Goal: Task Accomplishment & Management: Manage account settings

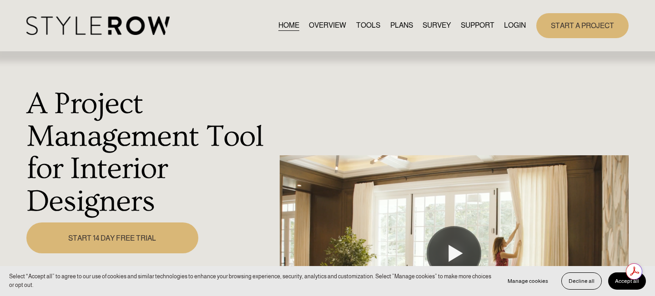
click at [514, 24] on link "LOGIN" at bounding box center [515, 26] width 22 height 12
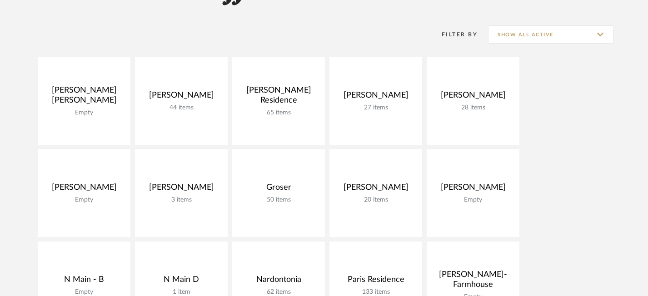
scroll to position [223, 0]
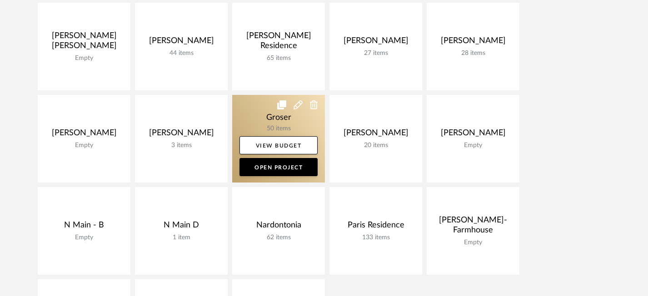
click at [275, 121] on link at bounding box center [278, 139] width 93 height 88
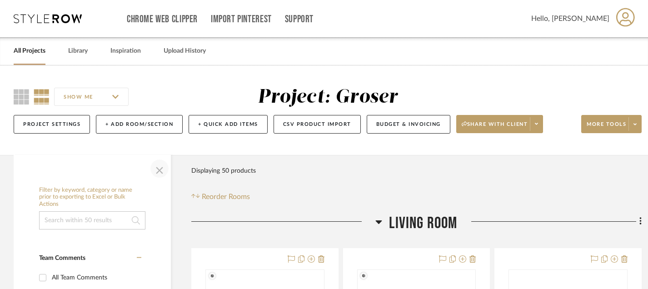
click at [162, 168] on span "button" at bounding box center [160, 169] width 22 height 22
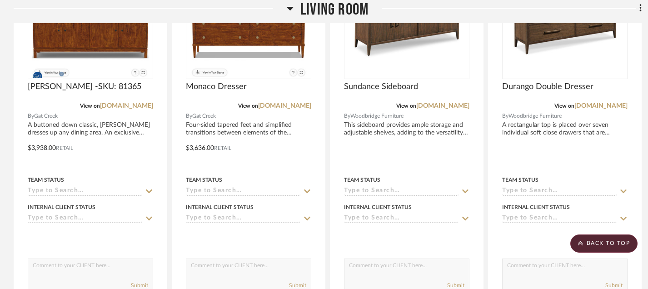
scroll to position [443, 0]
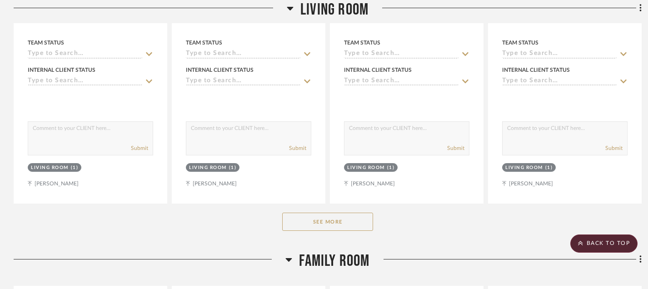
click at [324, 225] on button "See More" at bounding box center [327, 222] width 91 height 18
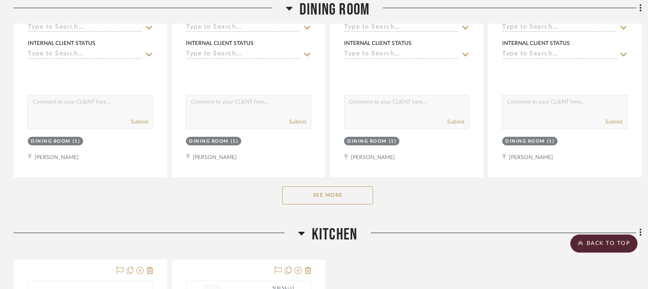
scroll to position [3499, 0]
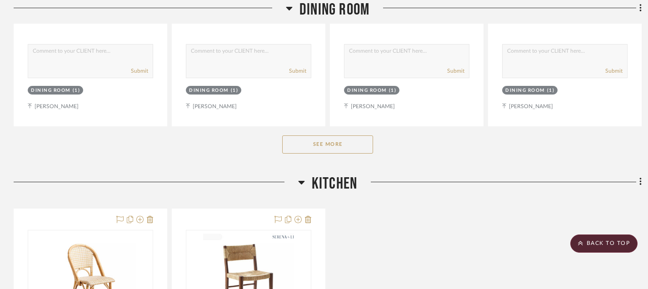
click at [325, 138] on button "See More" at bounding box center [327, 144] width 91 height 18
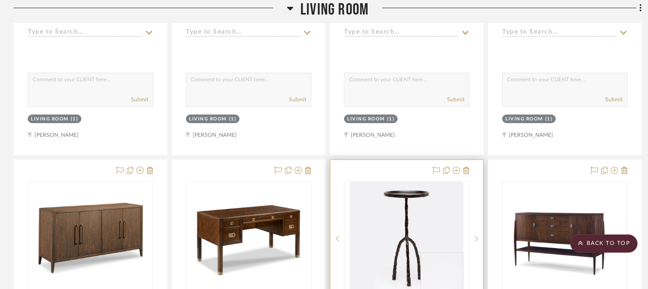
scroll to position [1401, 0]
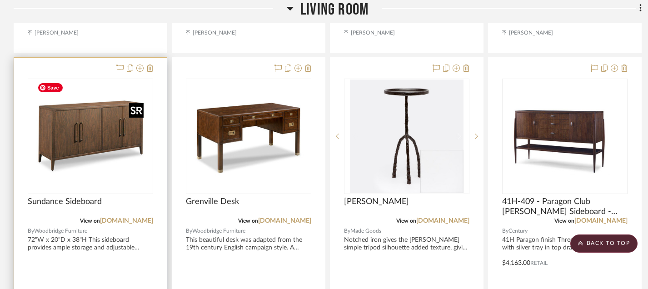
click at [107, 142] on img "0" at bounding box center [91, 137] width 114 height 114
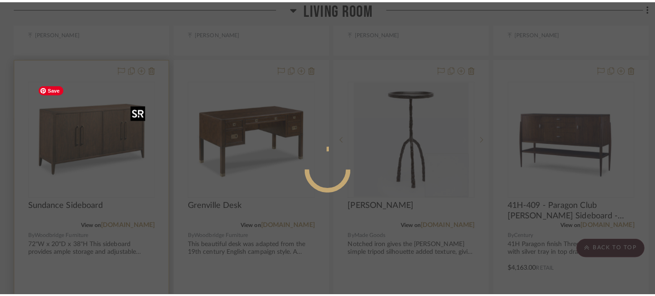
scroll to position [0, 0]
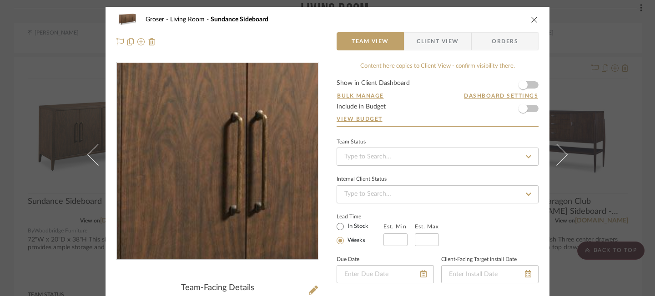
click at [185, 153] on img "0" at bounding box center [217, 161] width 197 height 197
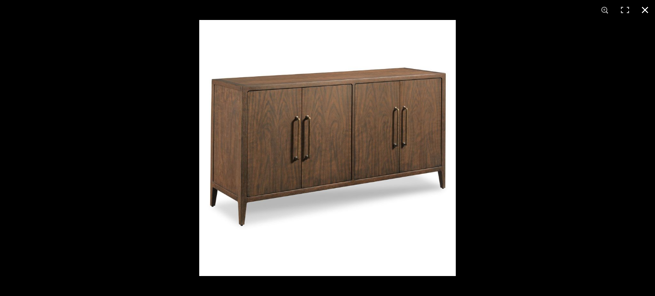
click at [512, 88] on div at bounding box center [526, 168] width 655 height 296
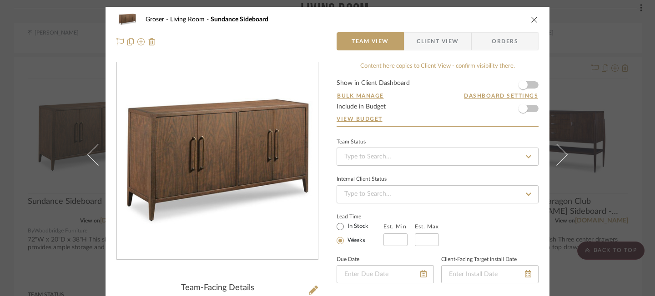
click at [601, 63] on div "Groser Living Room Sundance Sideboard Team View Client View Orders Team-Facing …" at bounding box center [327, 148] width 655 height 296
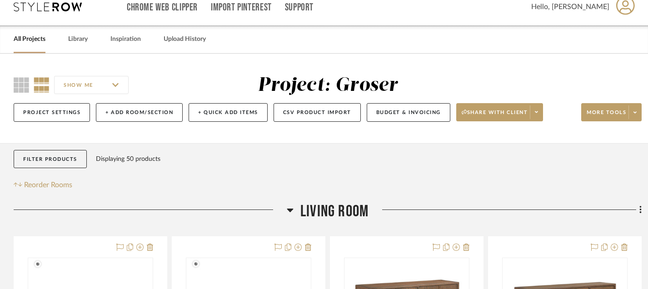
scroll to position [11, 0]
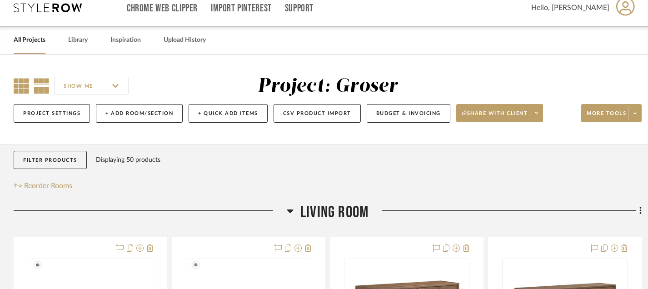
click at [23, 84] on icon at bounding box center [21, 85] width 15 height 15
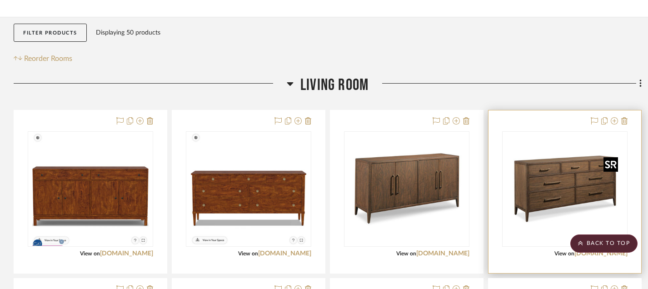
scroll to position [174, 0]
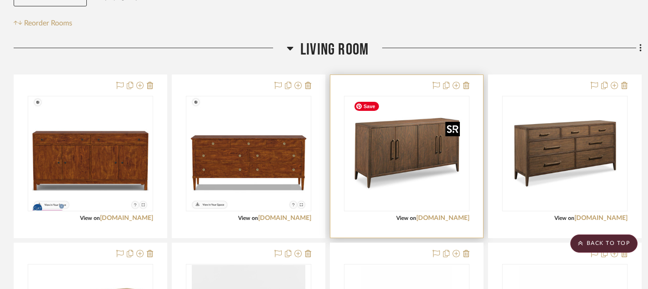
click at [419, 151] on div at bounding box center [406, 153] width 125 height 115
click at [419, 165] on img "0" at bounding box center [407, 154] width 114 height 114
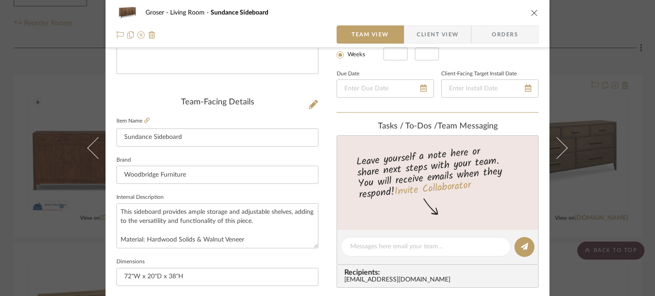
scroll to position [239, 0]
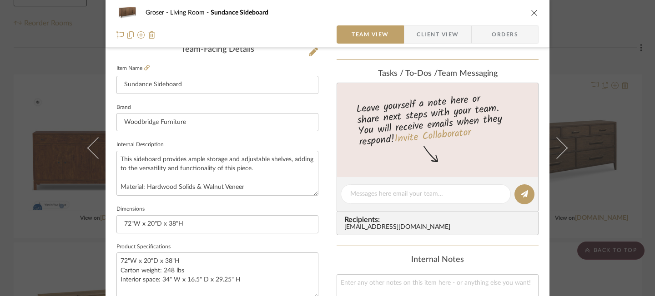
click at [531, 13] on icon "close" at bounding box center [534, 12] width 7 height 7
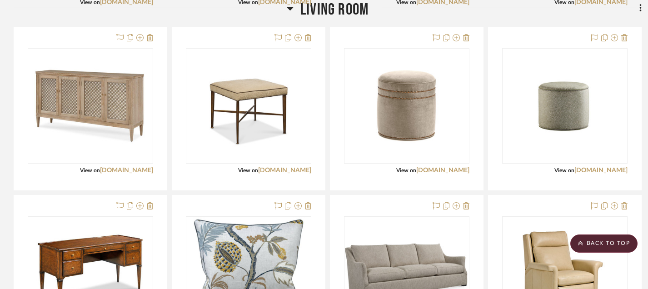
scroll to position [893, 0]
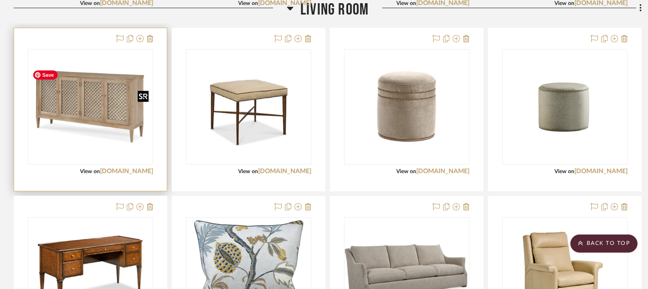
click at [95, 123] on img "0" at bounding box center [91, 106] width 124 height 83
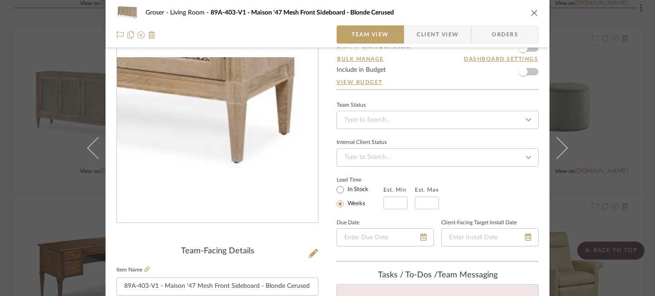
scroll to position [33, 0]
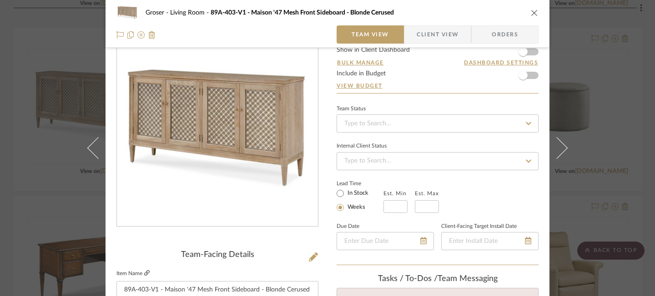
click at [145, 272] on icon at bounding box center [146, 273] width 5 height 5
click at [531, 10] on icon "close" at bounding box center [534, 12] width 7 height 7
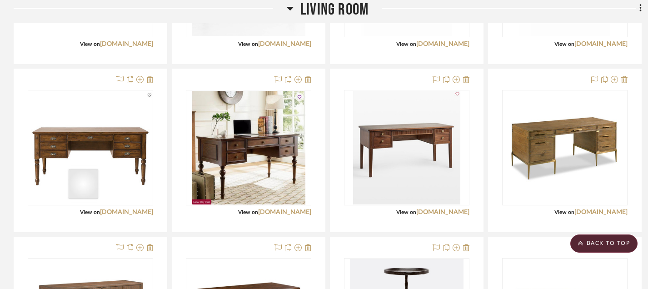
scroll to position [512, 0]
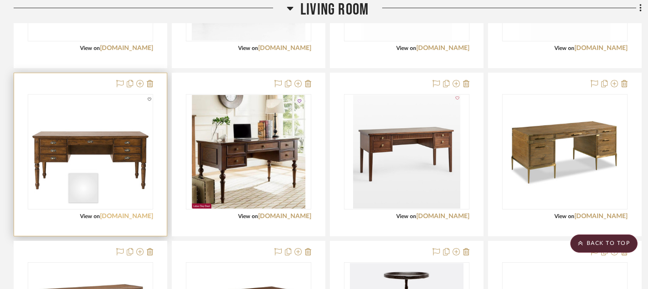
click at [120, 219] on link "[DOMAIN_NAME]" at bounding box center [126, 216] width 53 height 6
click at [151, 85] on icon at bounding box center [150, 83] width 6 height 7
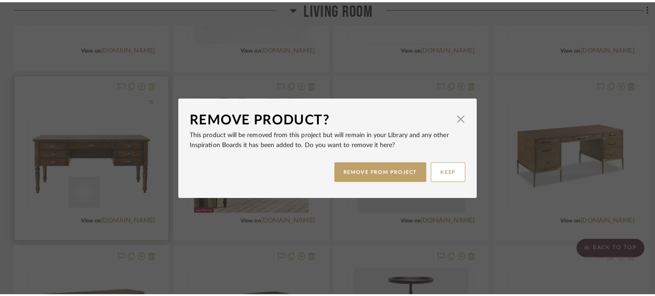
scroll to position [0, 0]
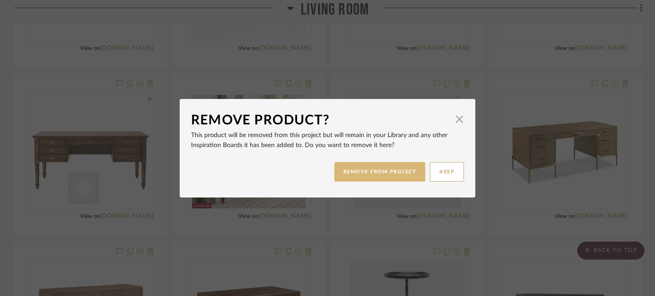
click at [344, 178] on button "REMOVE FROM PROJECT" at bounding box center [379, 172] width 91 height 20
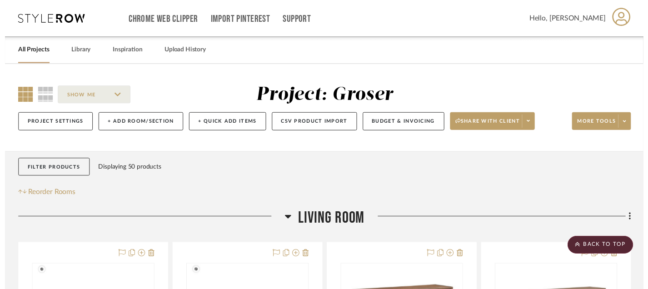
scroll to position [512, 0]
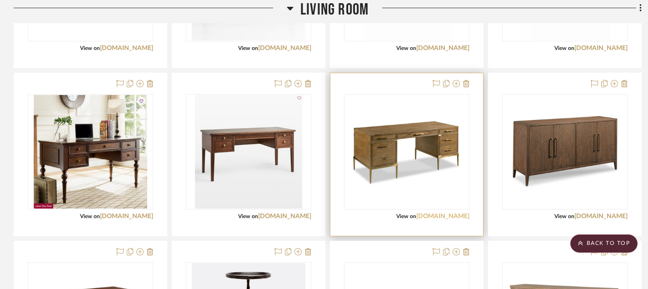
click at [420, 215] on link "[DOMAIN_NAME]" at bounding box center [442, 216] width 53 height 6
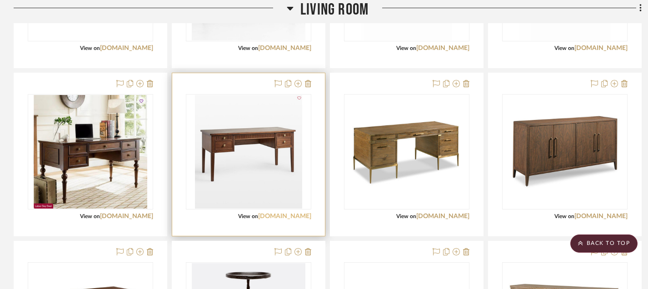
click at [269, 216] on link "[DOMAIN_NAME]" at bounding box center [284, 216] width 53 height 6
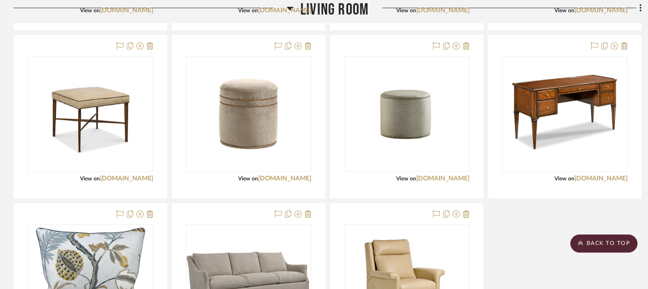
scroll to position [889, 0]
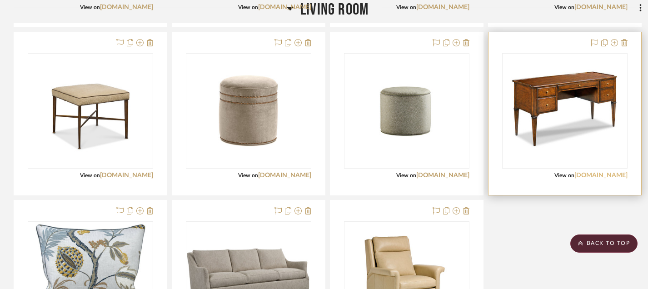
click at [587, 175] on link "[DOMAIN_NAME]" at bounding box center [601, 175] width 53 height 6
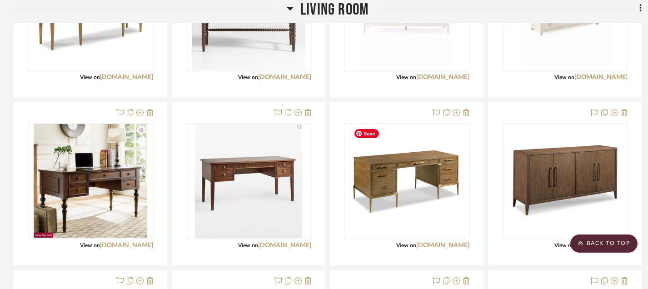
scroll to position [482, 0]
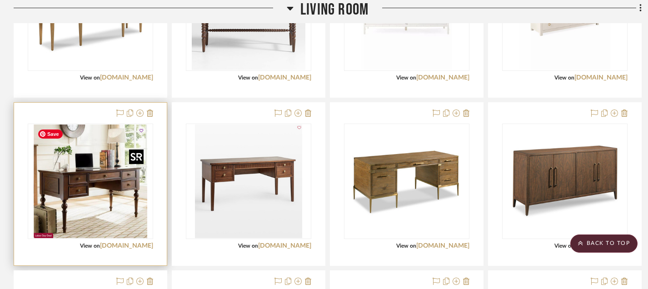
click at [100, 188] on img "0" at bounding box center [91, 182] width 114 height 114
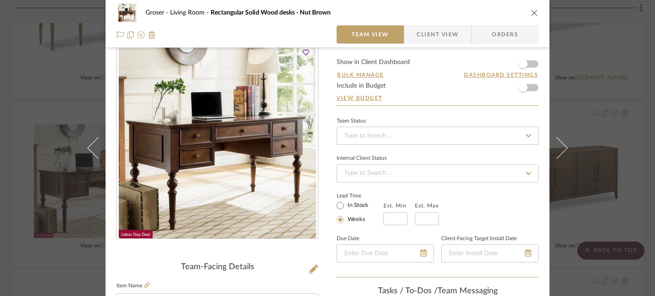
scroll to position [0, 0]
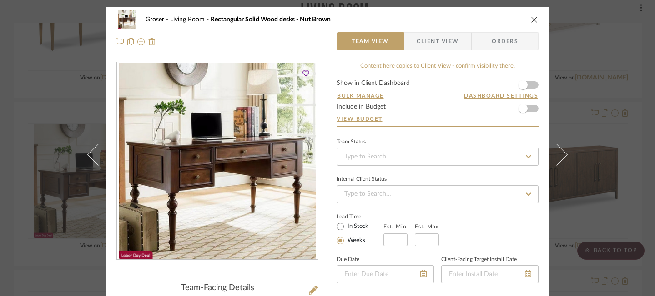
click at [531, 20] on icon "close" at bounding box center [534, 19] width 7 height 7
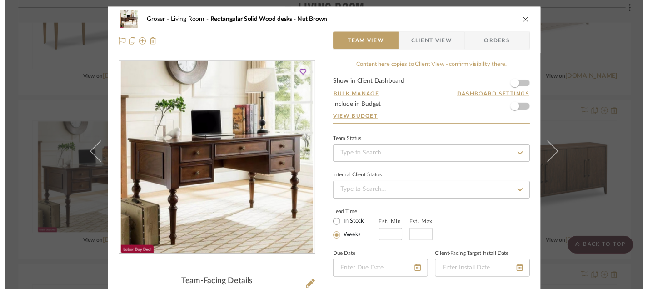
scroll to position [482, 0]
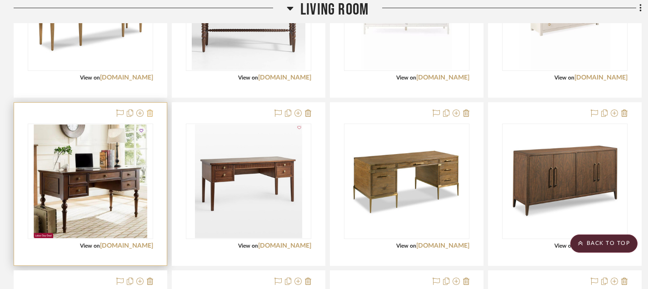
click at [151, 114] on icon at bounding box center [150, 113] width 6 height 7
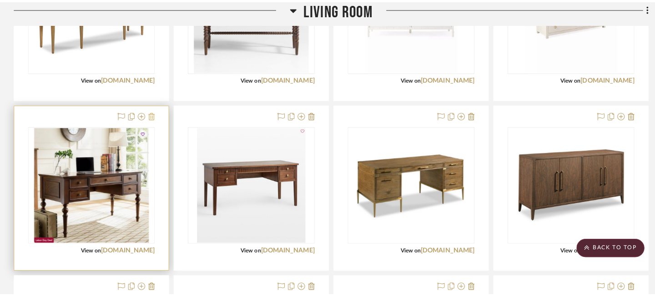
scroll to position [0, 0]
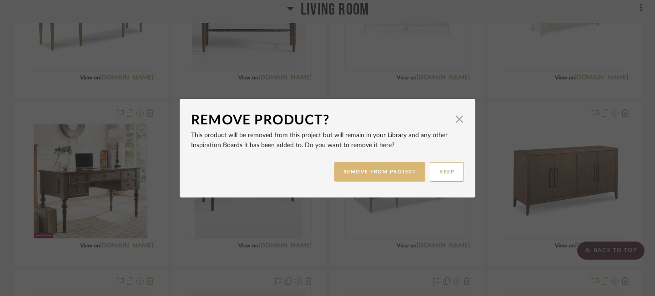
click at [382, 170] on button "REMOVE FROM PROJECT" at bounding box center [379, 172] width 91 height 20
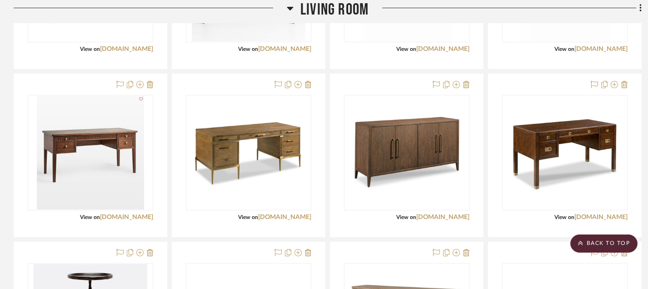
scroll to position [496, 0]
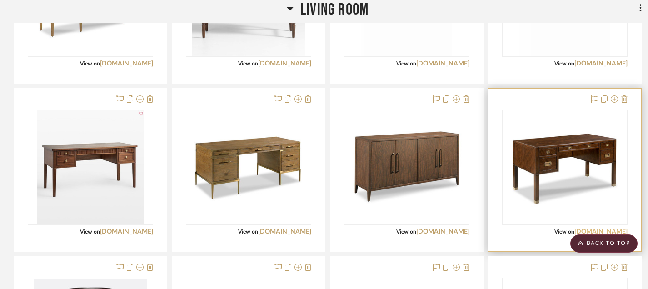
click at [575, 232] on link "[DOMAIN_NAME]" at bounding box center [601, 232] width 53 height 6
click at [559, 172] on img "0" at bounding box center [565, 167] width 114 height 114
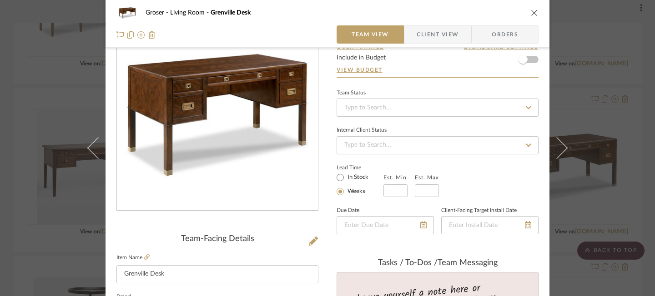
scroll to position [0, 0]
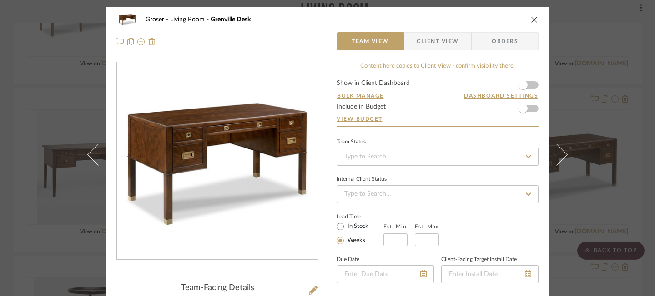
click at [531, 20] on icon "close" at bounding box center [534, 19] width 7 height 7
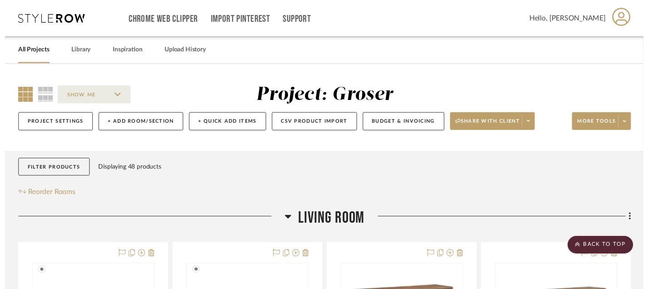
scroll to position [496, 0]
